Goal: Transaction & Acquisition: Purchase product/service

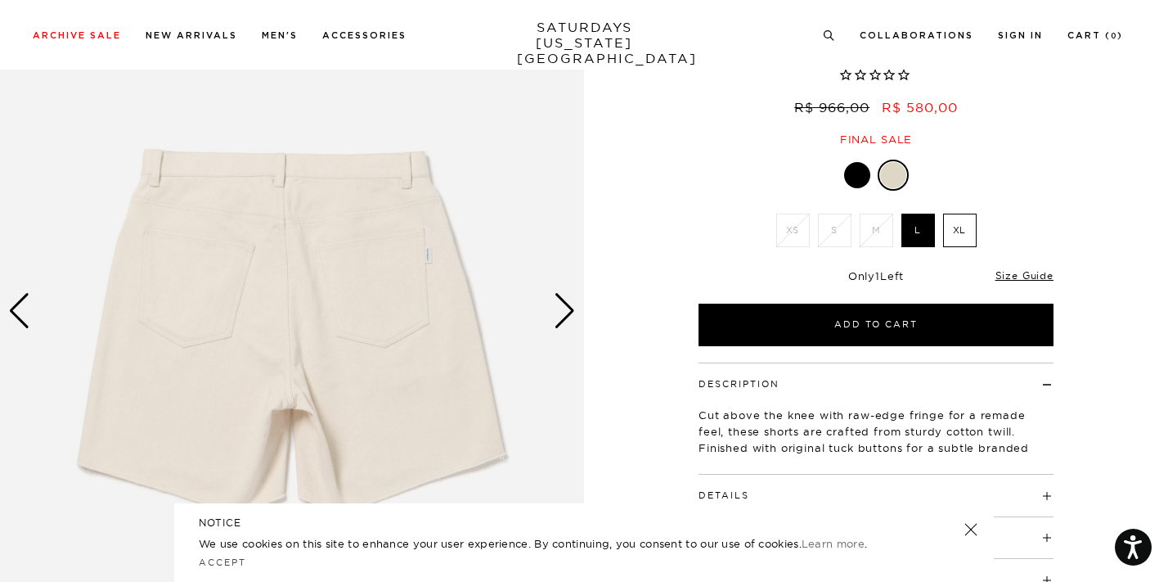
scroll to position [137, 0]
click at [567, 319] on div "Next slide" at bounding box center [565, 311] width 22 height 36
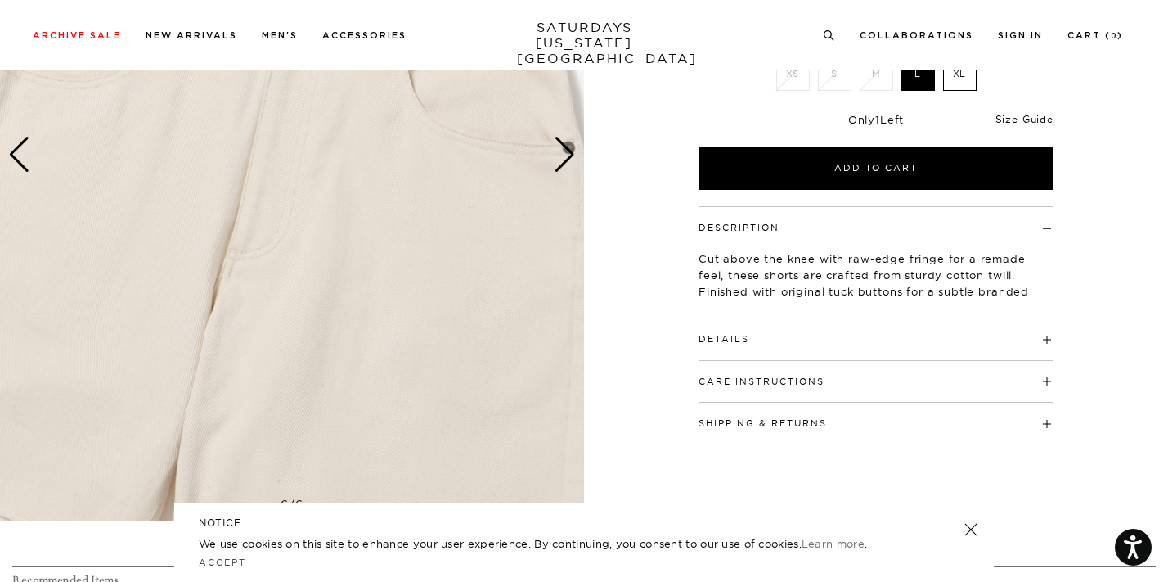
scroll to position [295, 0]
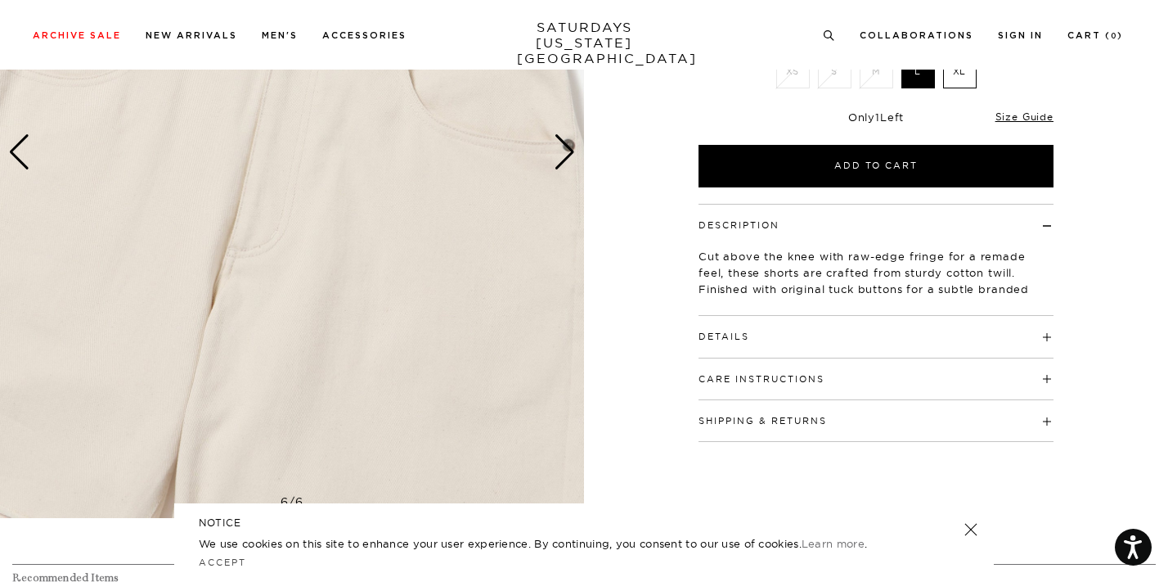
click at [571, 151] on div "Next slide" at bounding box center [565, 152] width 22 height 36
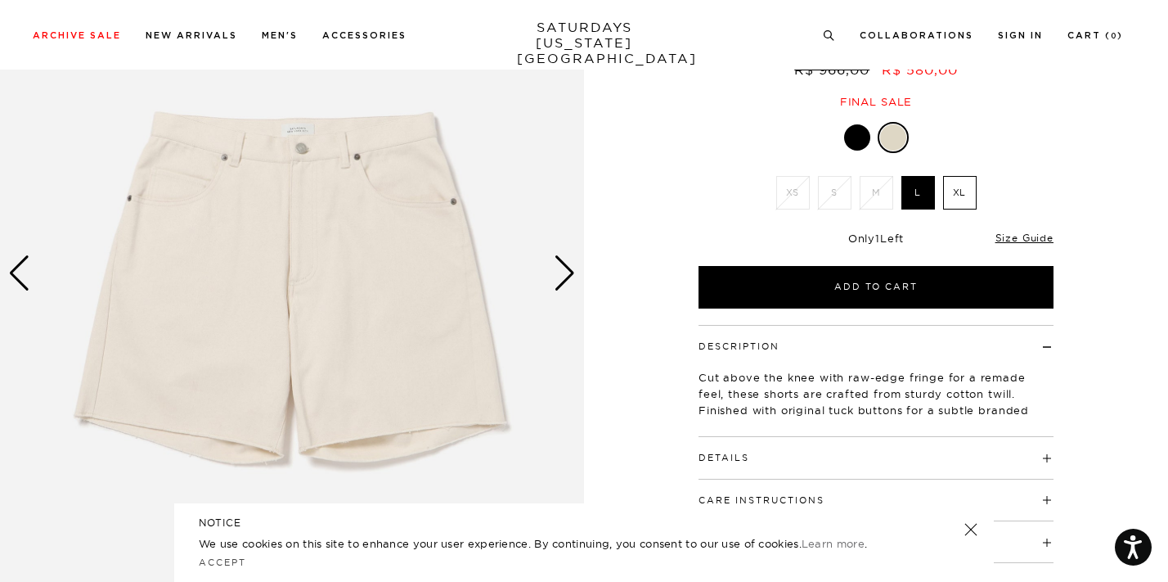
scroll to position [164, 0]
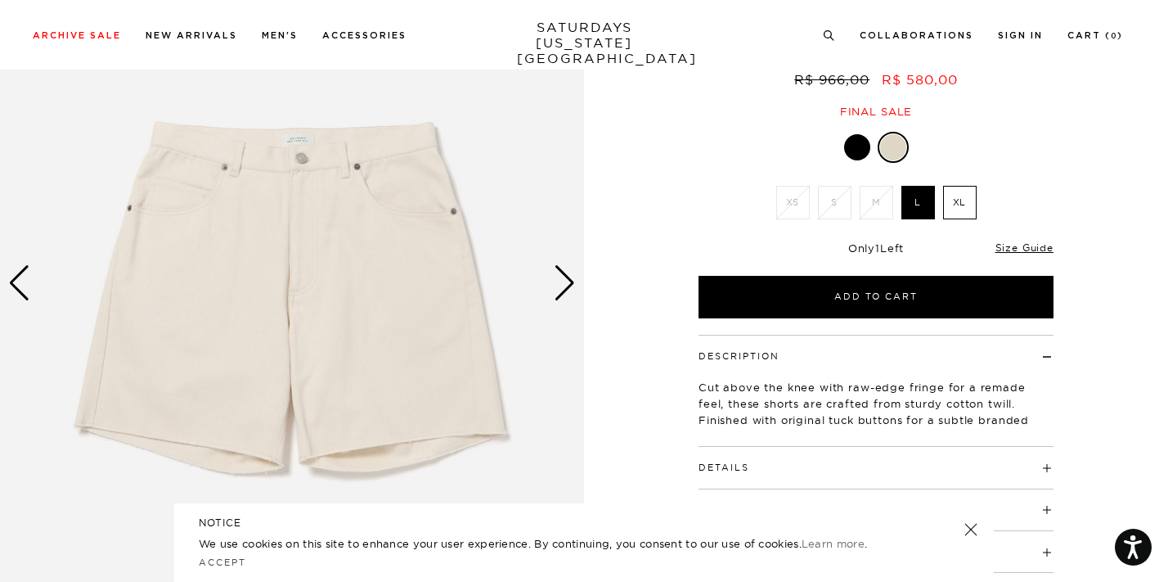
click at [562, 267] on div "Next slide" at bounding box center [565, 283] width 22 height 36
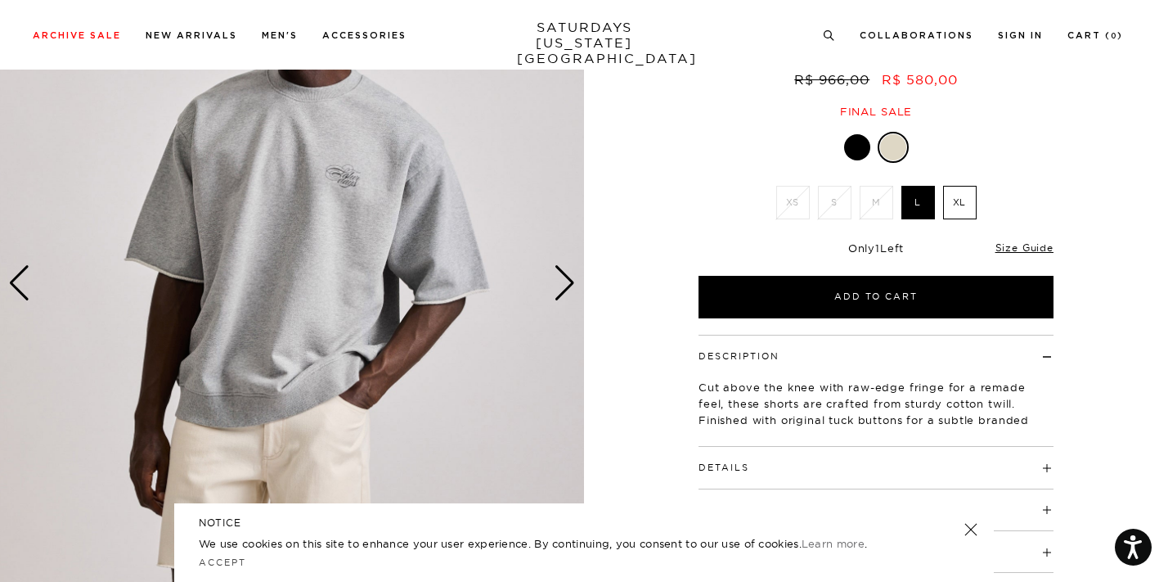
click at [326, 465] on img at bounding box center [292, 283] width 584 height 730
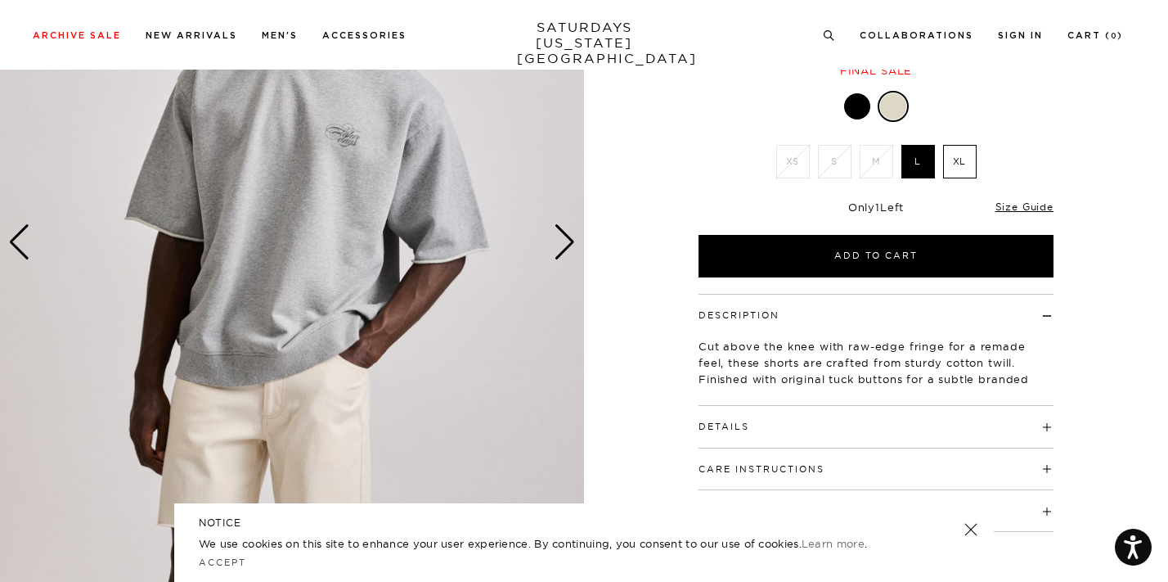
scroll to position [128, 0]
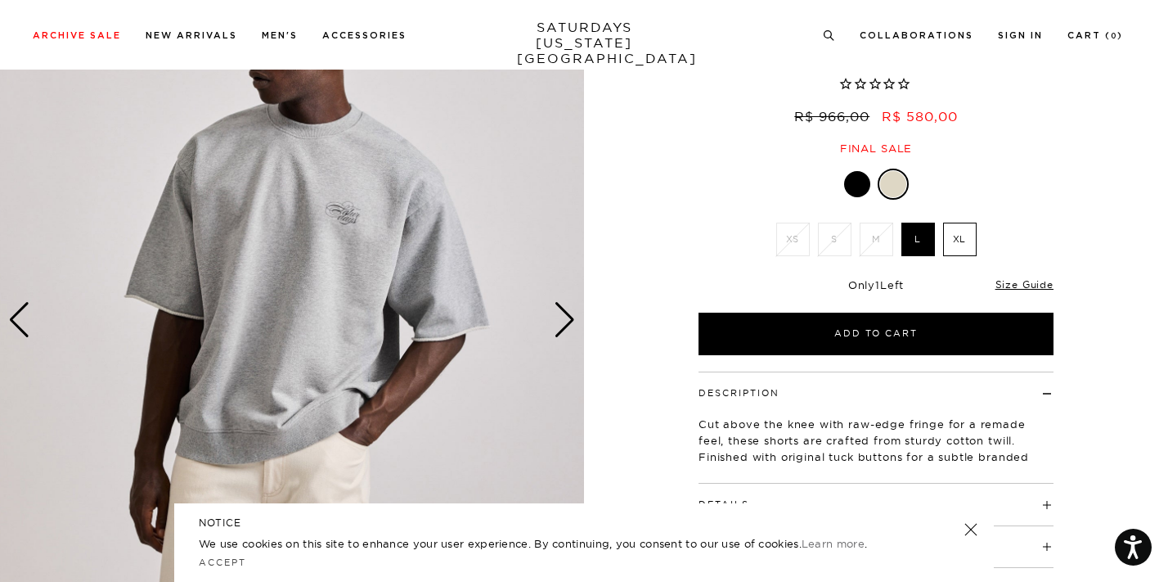
click at [853, 178] on div at bounding box center [857, 184] width 26 height 26
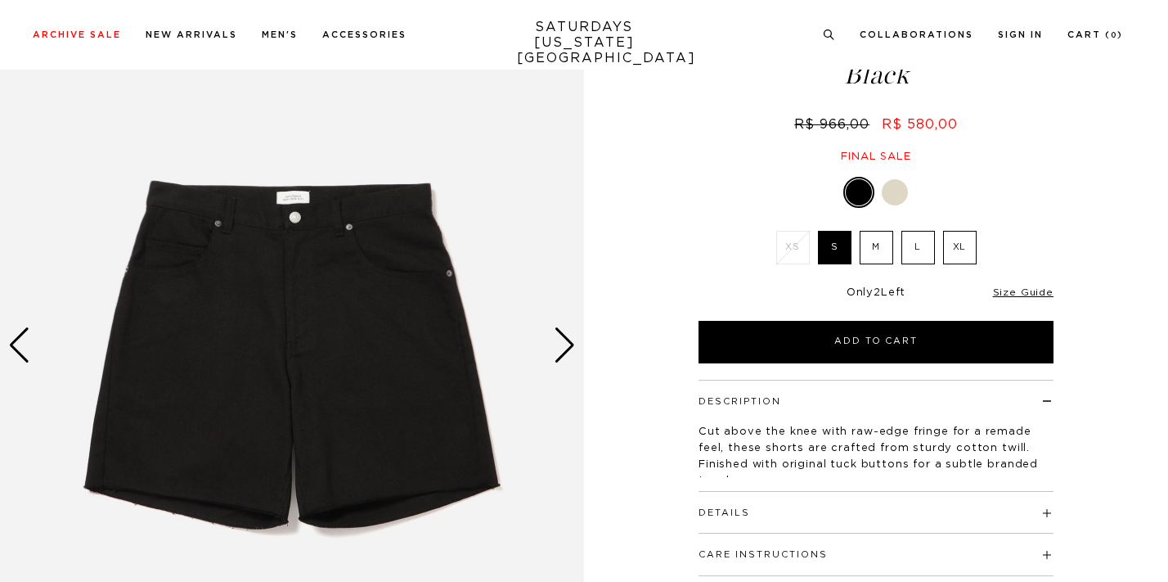
scroll to position [152, 0]
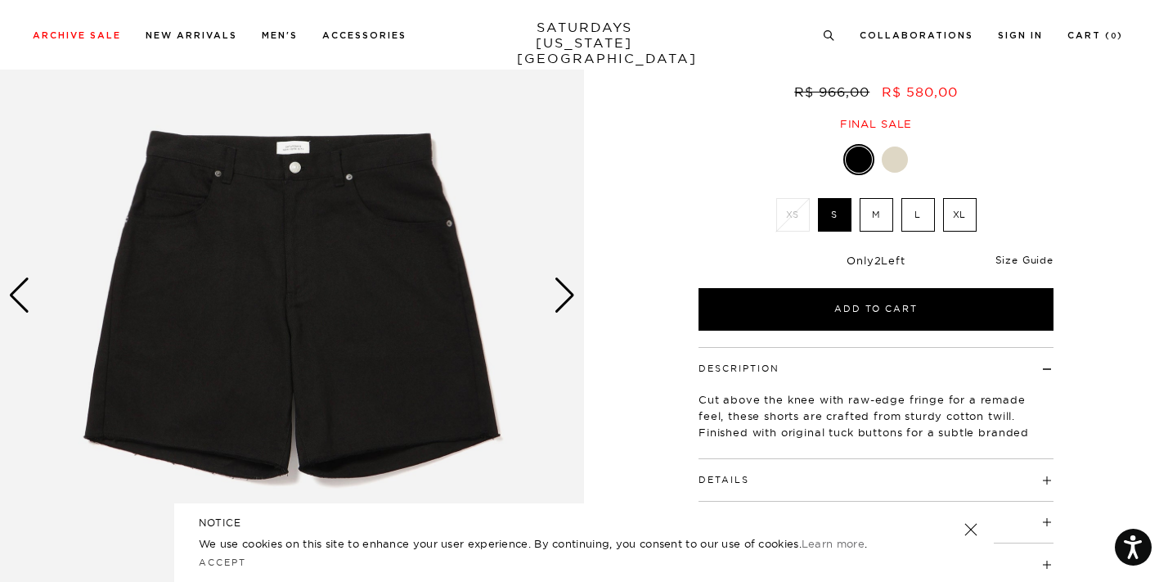
click at [1028, 256] on link "Size Guide" at bounding box center [1025, 260] width 58 height 12
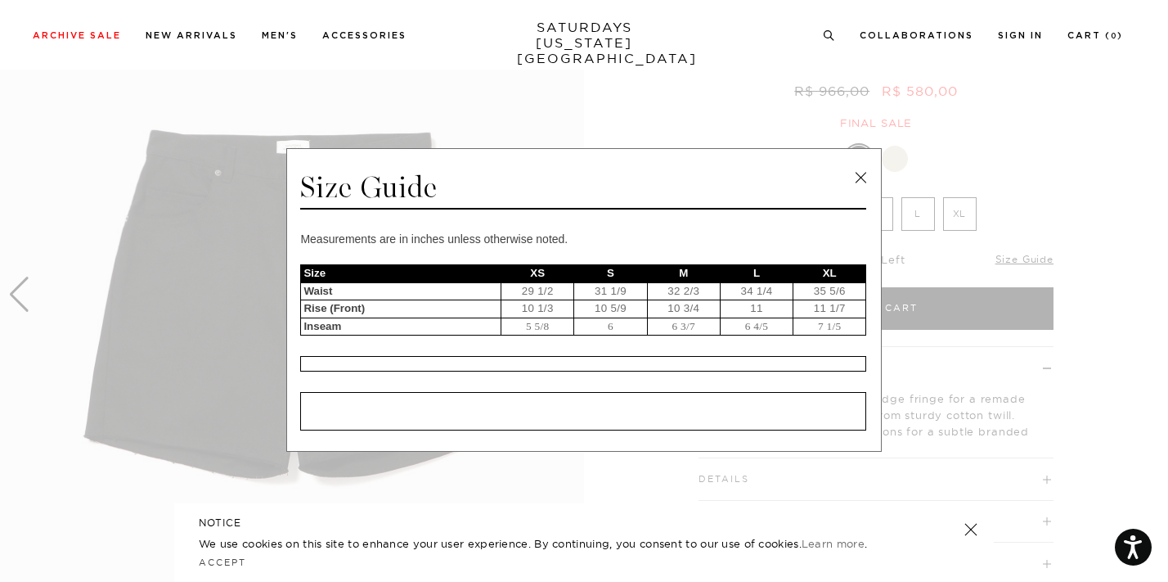
scroll to position [8, 0]
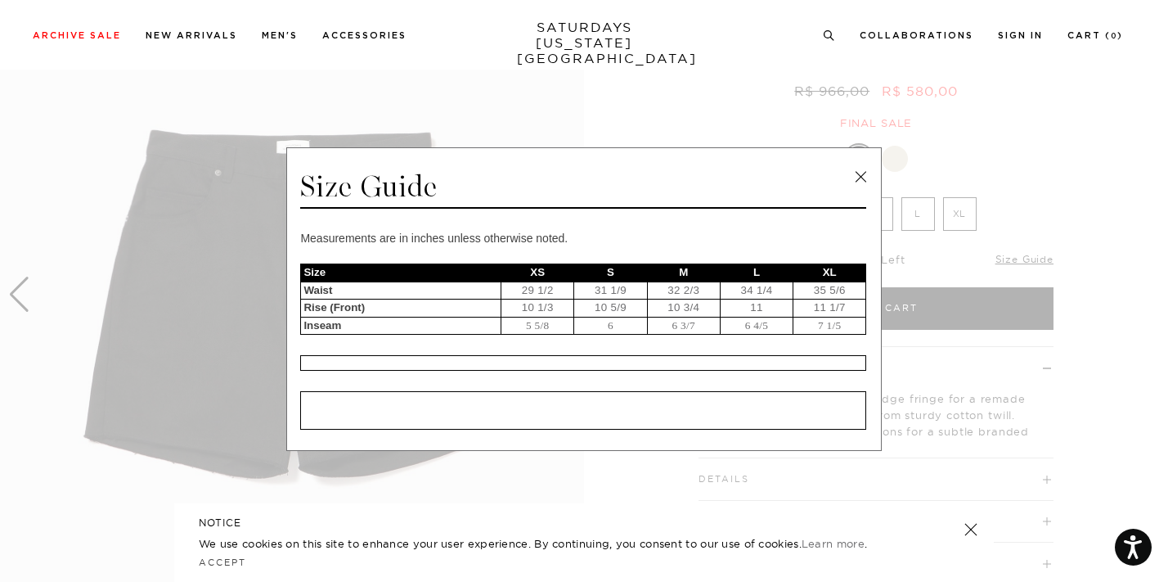
click at [852, 178] on link at bounding box center [860, 176] width 25 height 25
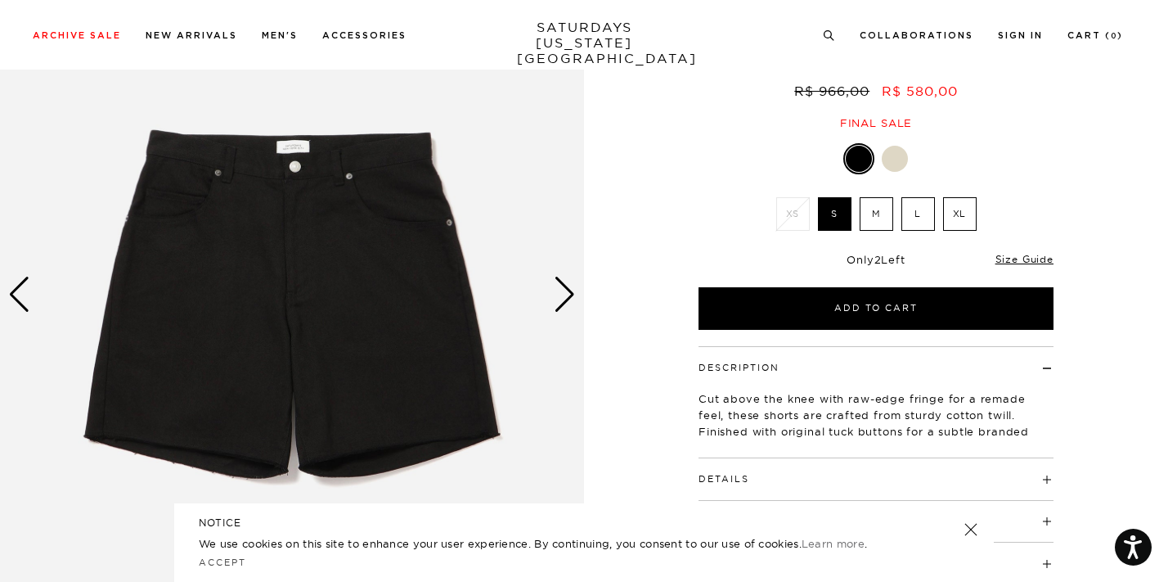
click at [874, 215] on label "M" at bounding box center [877, 214] width 34 height 34
click at [0, 0] on input "M" at bounding box center [0, 0] width 0 height 0
click at [898, 152] on div at bounding box center [895, 159] width 26 height 26
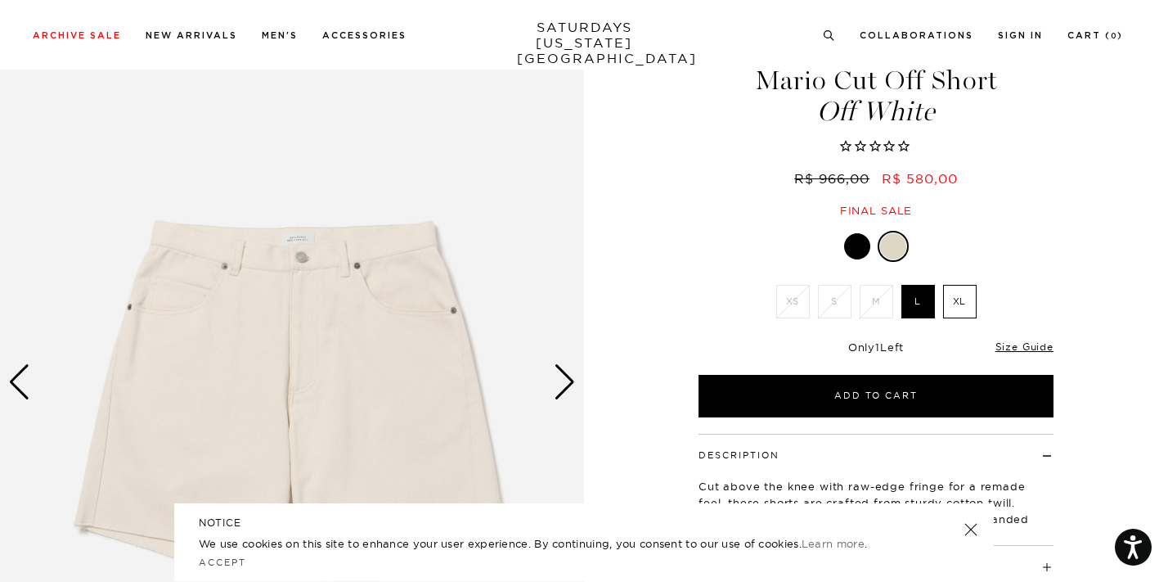
scroll to position [70, 0]
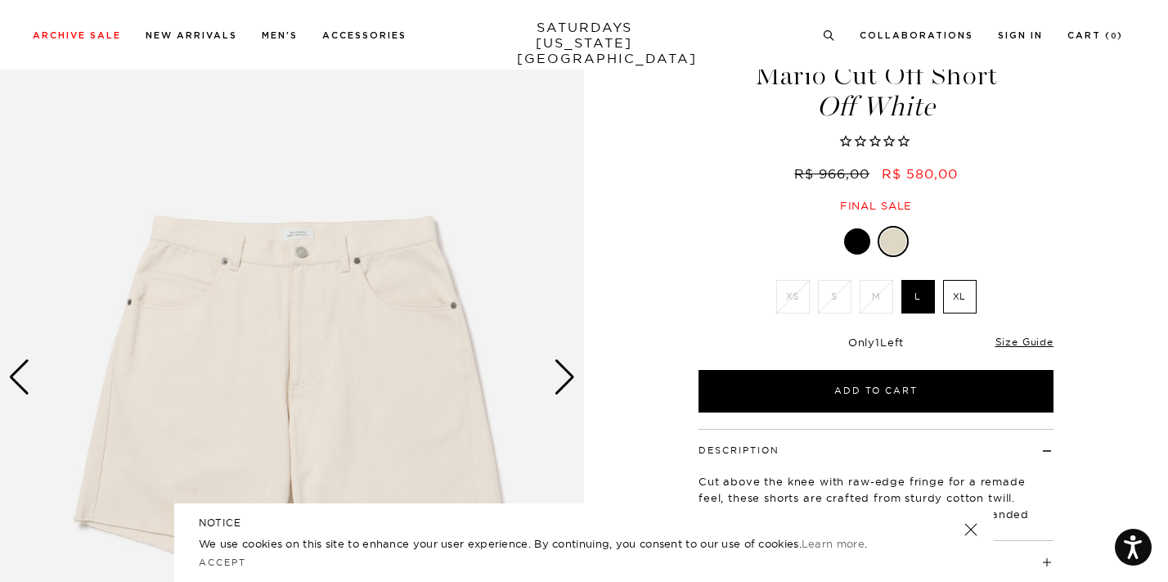
click at [865, 245] on div at bounding box center [857, 241] width 26 height 26
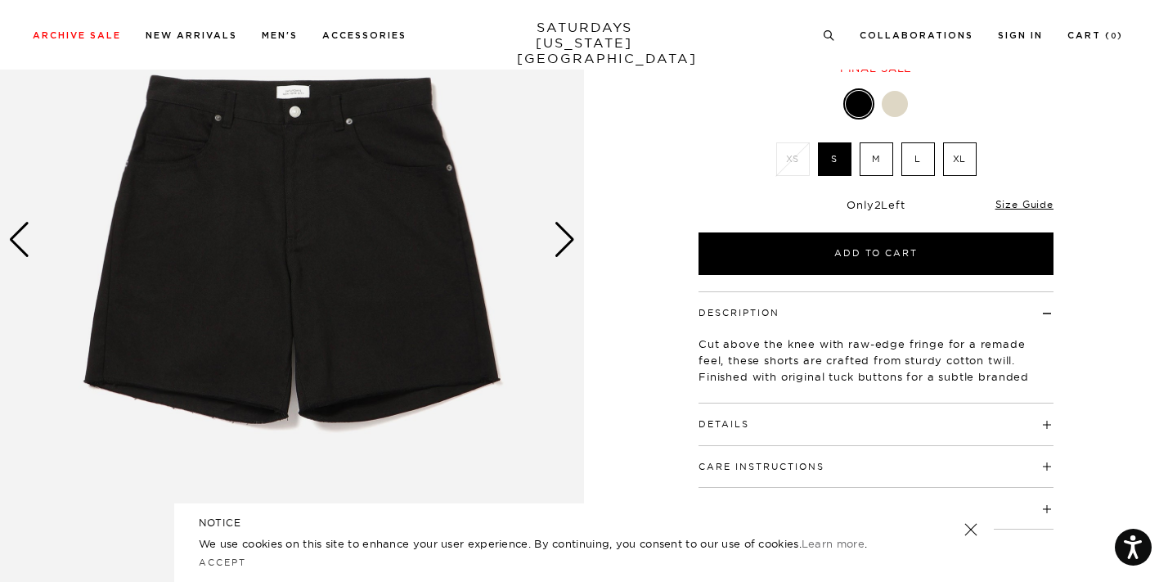
scroll to position [227, 0]
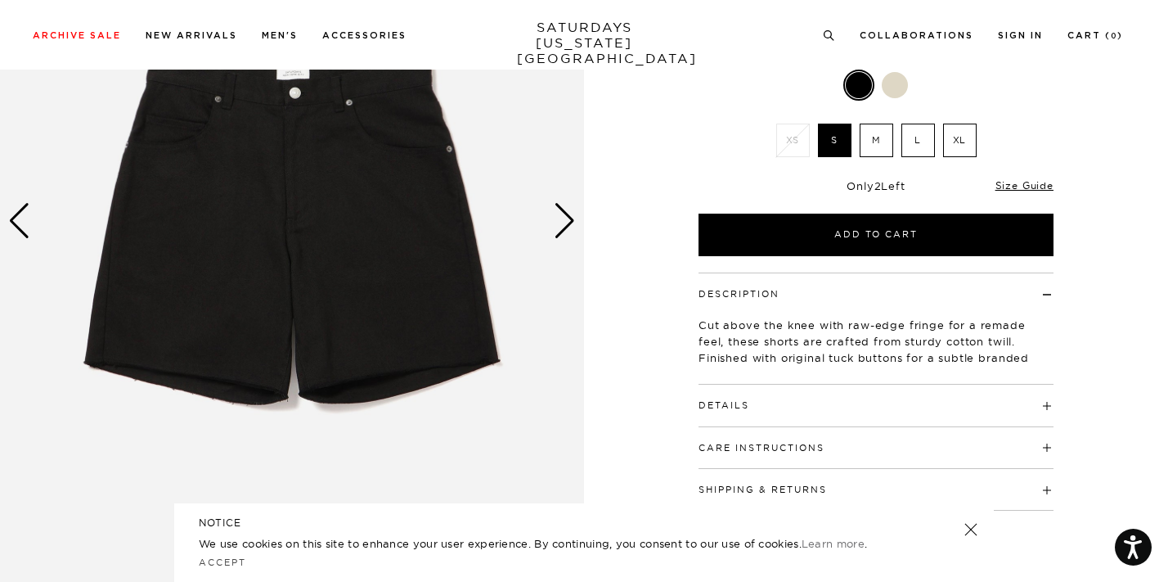
click at [564, 225] on div "Next slide" at bounding box center [565, 221] width 22 height 36
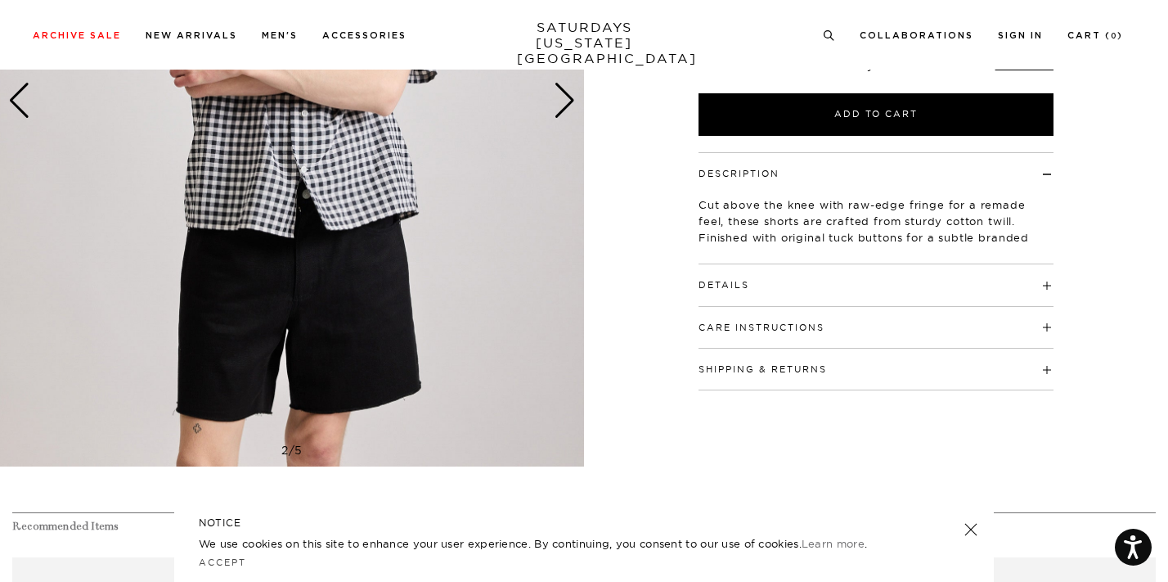
scroll to position [340, 0]
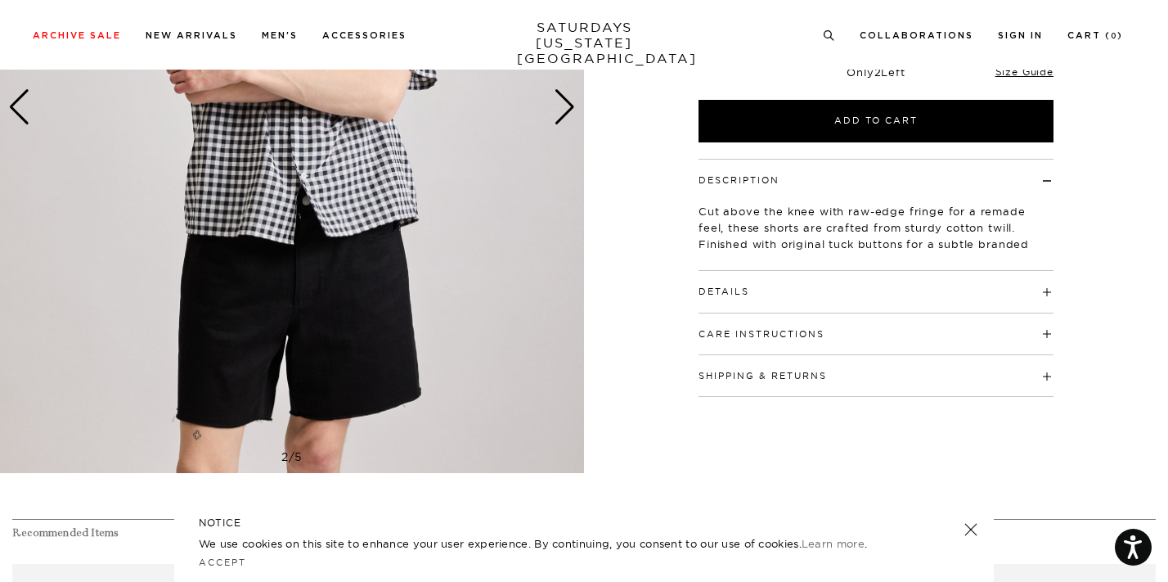
click at [568, 116] on div "Next slide" at bounding box center [565, 107] width 22 height 36
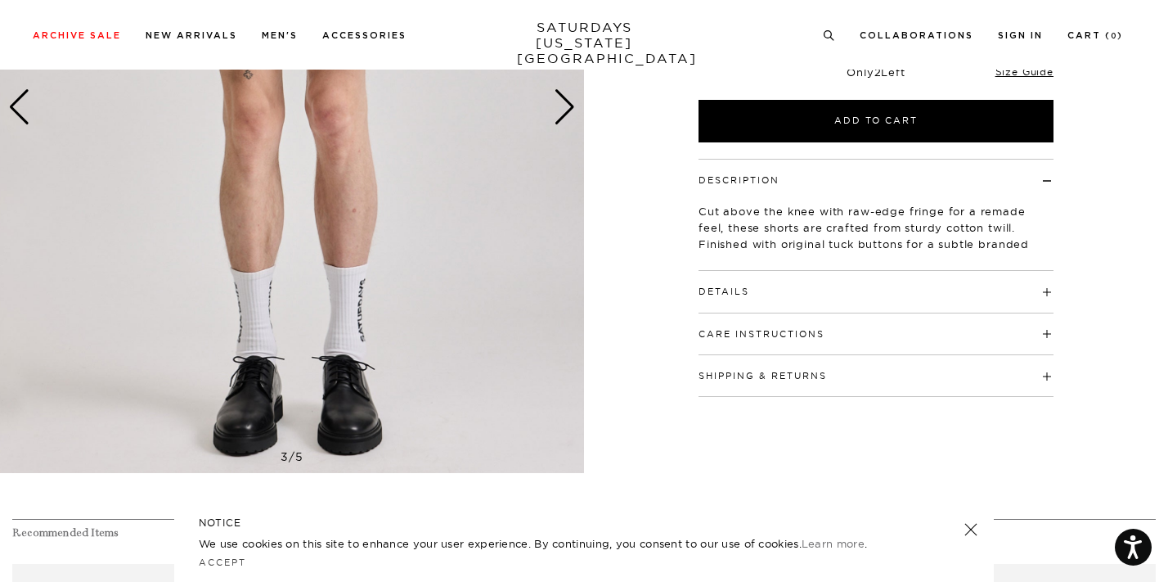
click at [568, 116] on div "Next slide" at bounding box center [565, 107] width 22 height 36
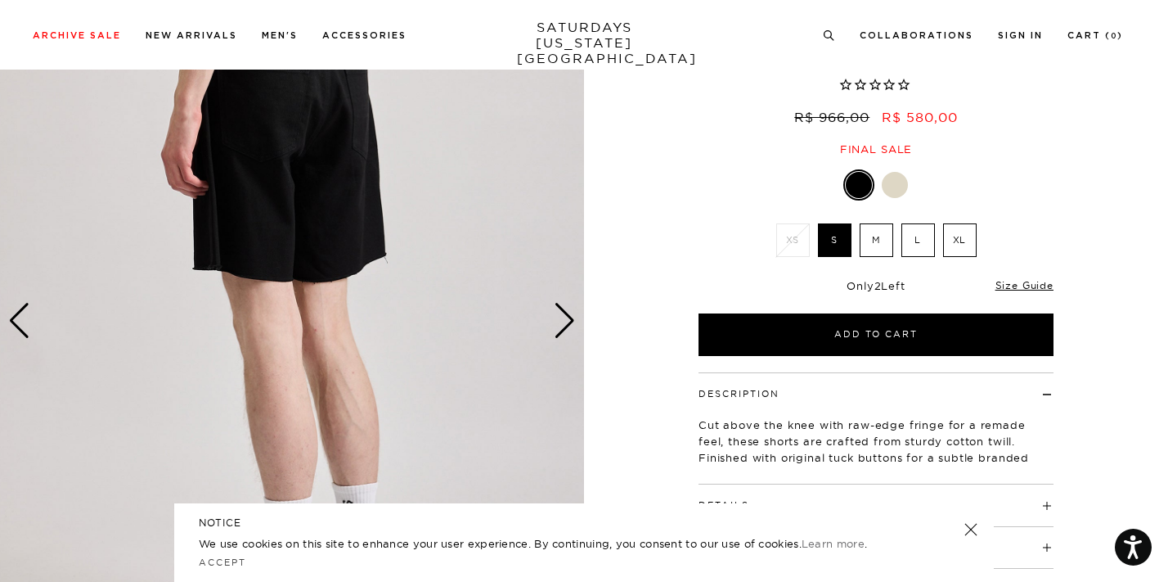
scroll to position [122, 0]
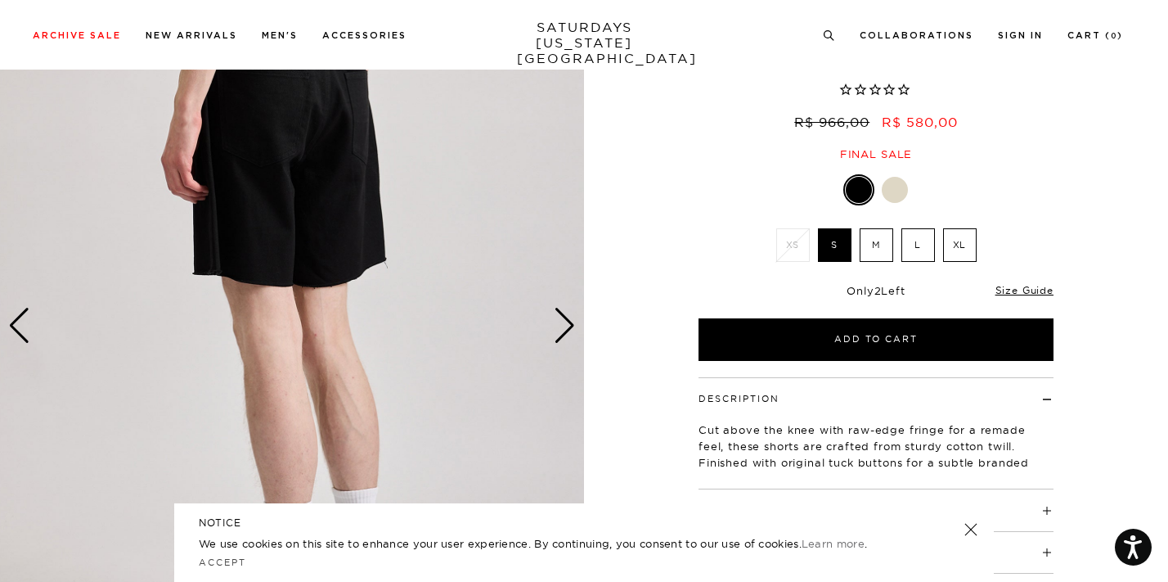
click at [893, 191] on div at bounding box center [895, 190] width 26 height 26
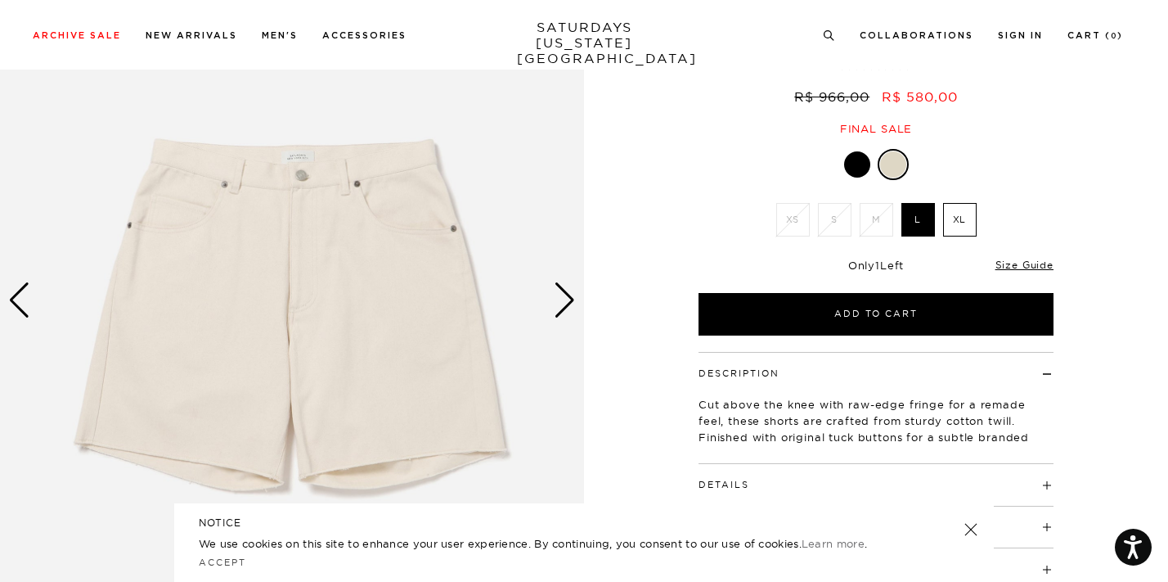
scroll to position [156, 0]
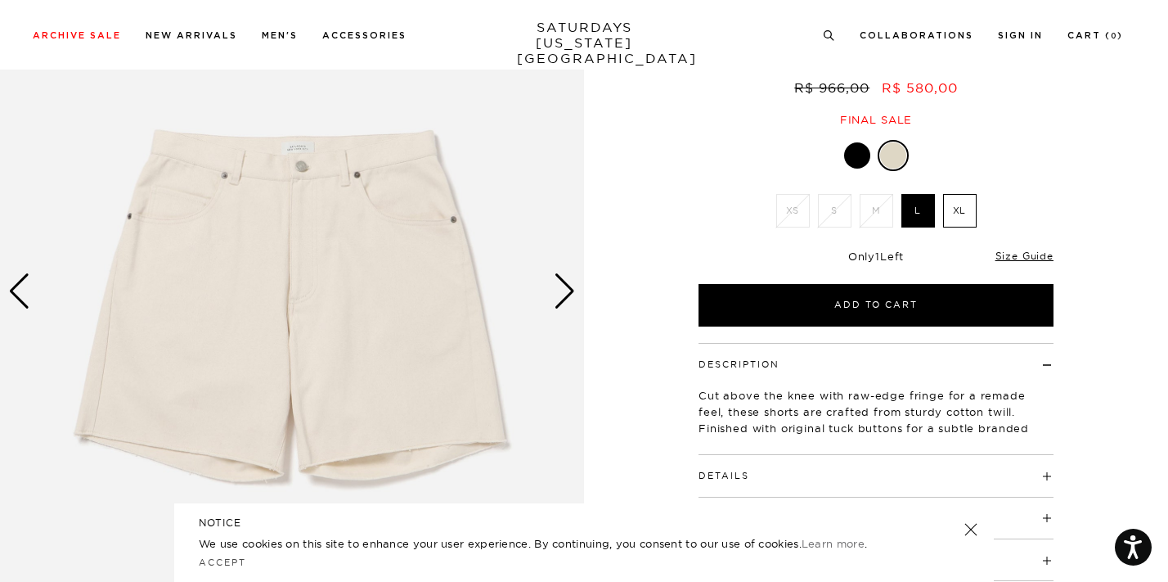
click at [669, 155] on div "1 / 6" at bounding box center [584, 291] width 1168 height 730
